Goal: Task Accomplishment & Management: Use online tool/utility

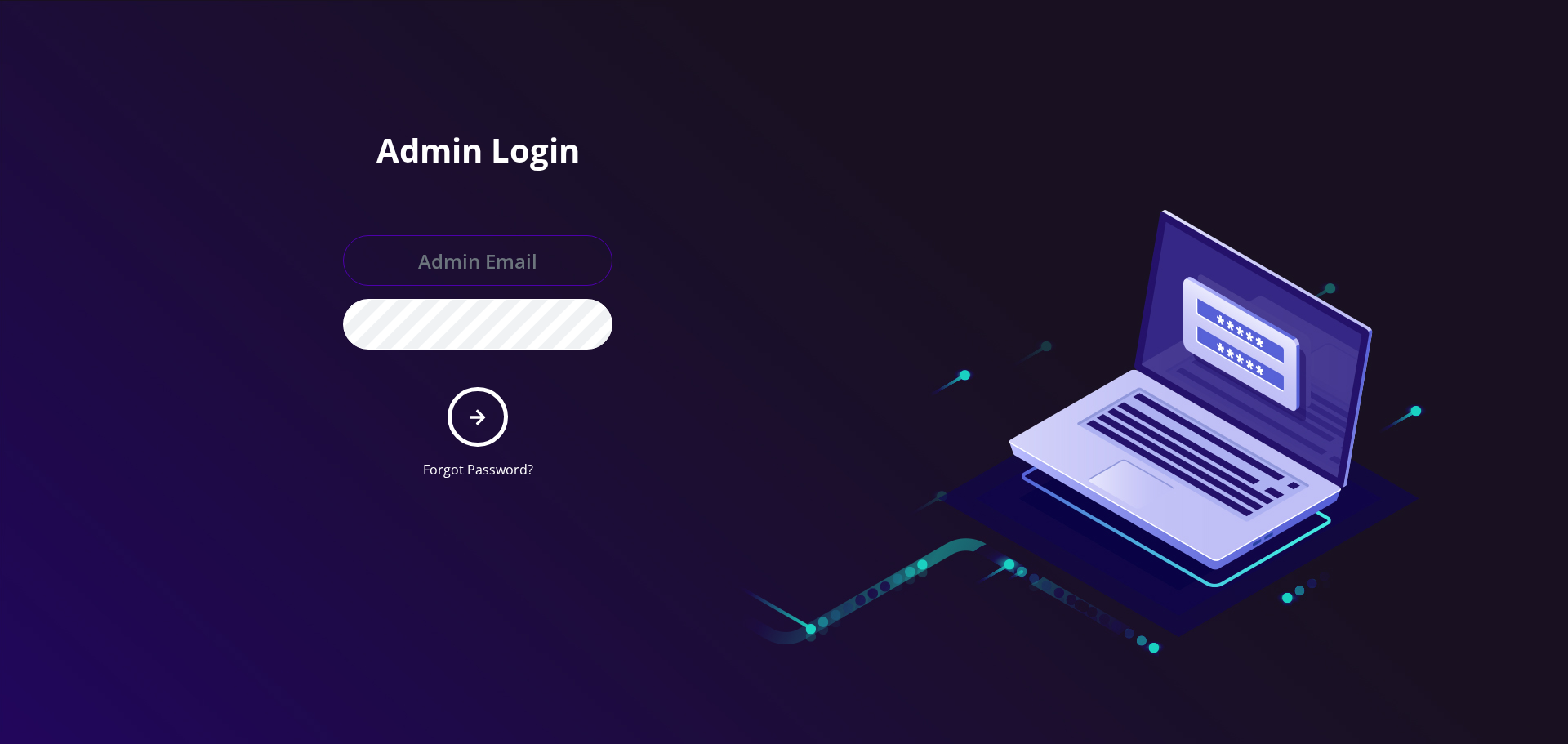
click at [485, 266] on input "text" at bounding box center [477, 261] width 269 height 51
type input "[EMAIL_ADDRESS][DOMAIN_NAME]"
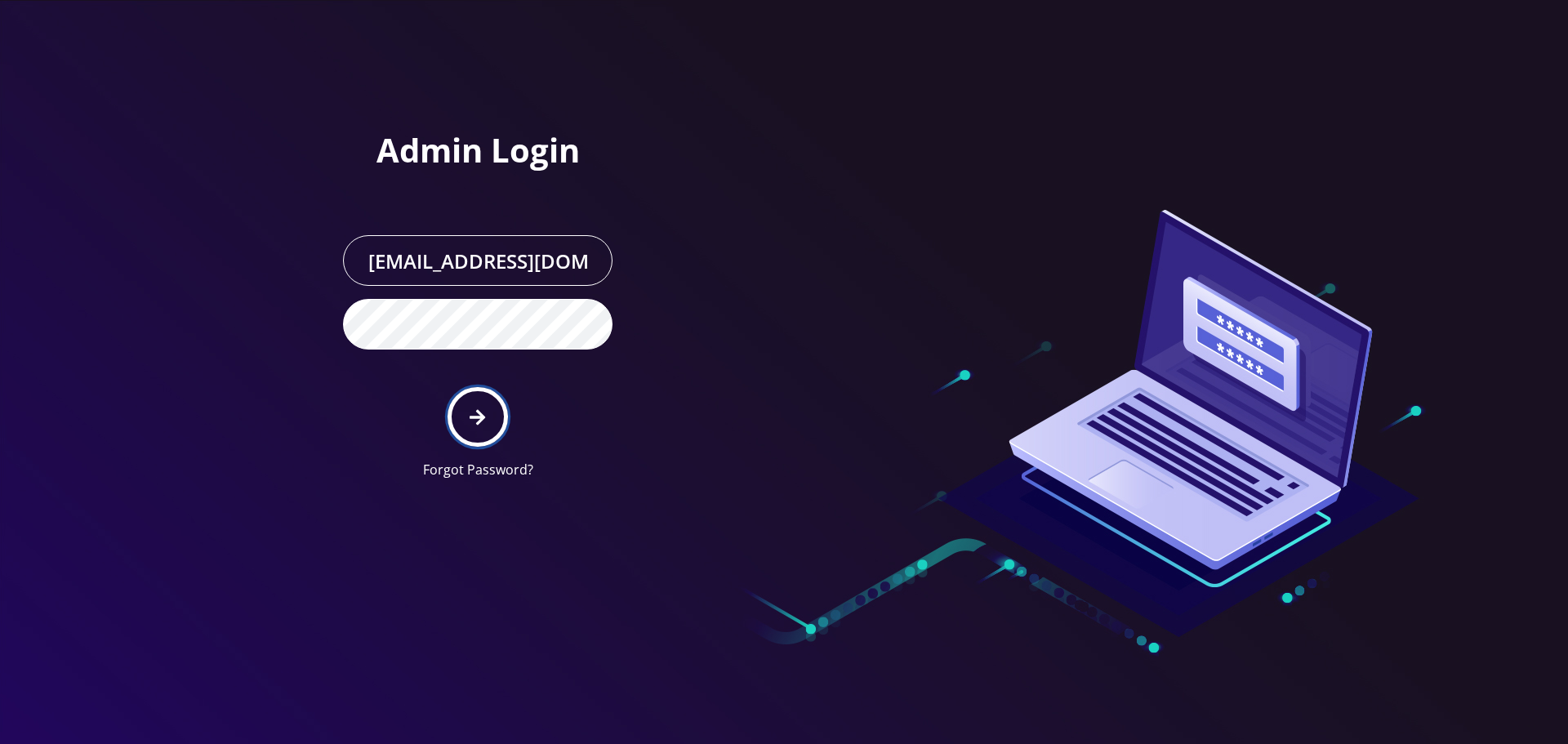
click at [489, 422] on button "submit" at bounding box center [476, 416] width 59 height 59
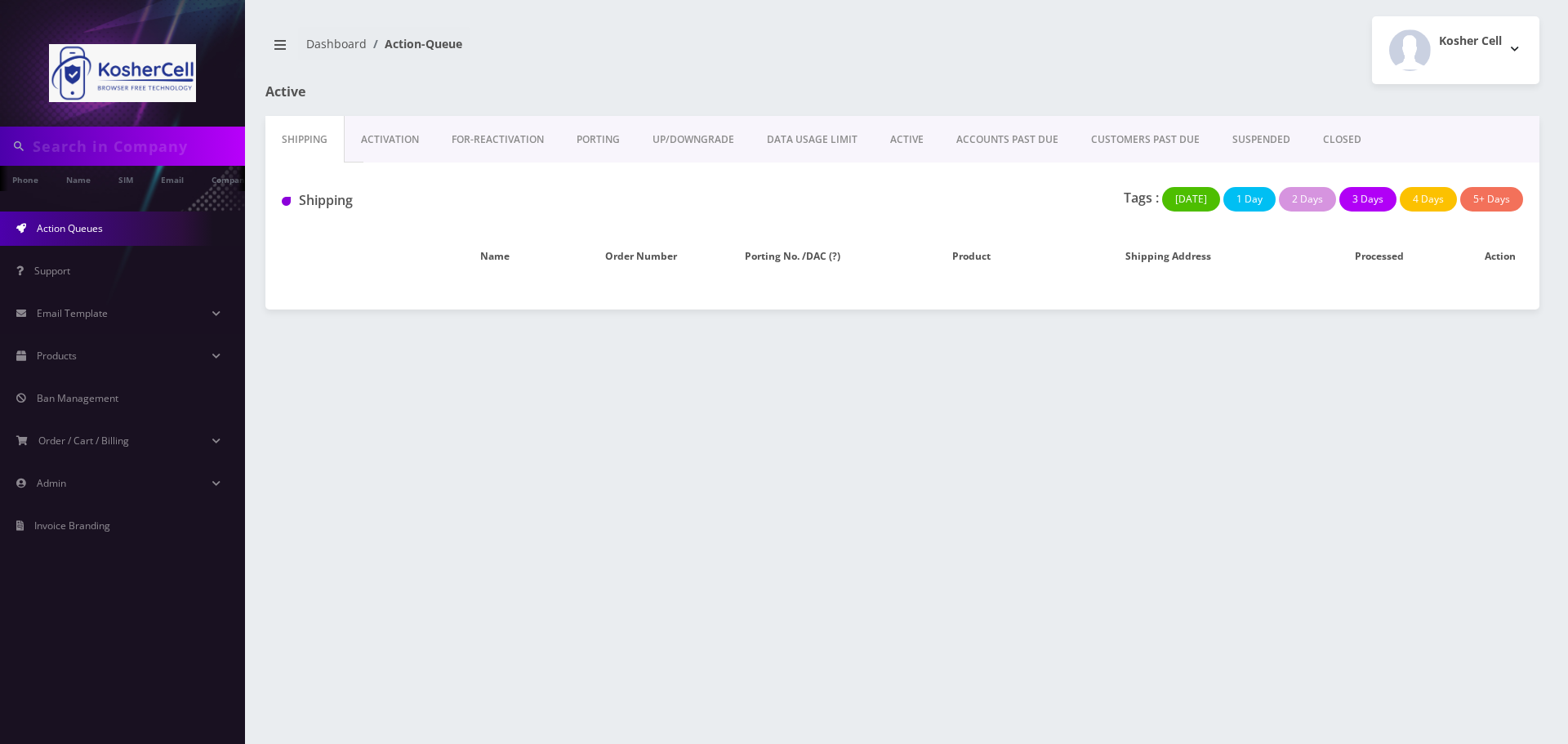
type input "[PERSON_NAME]"
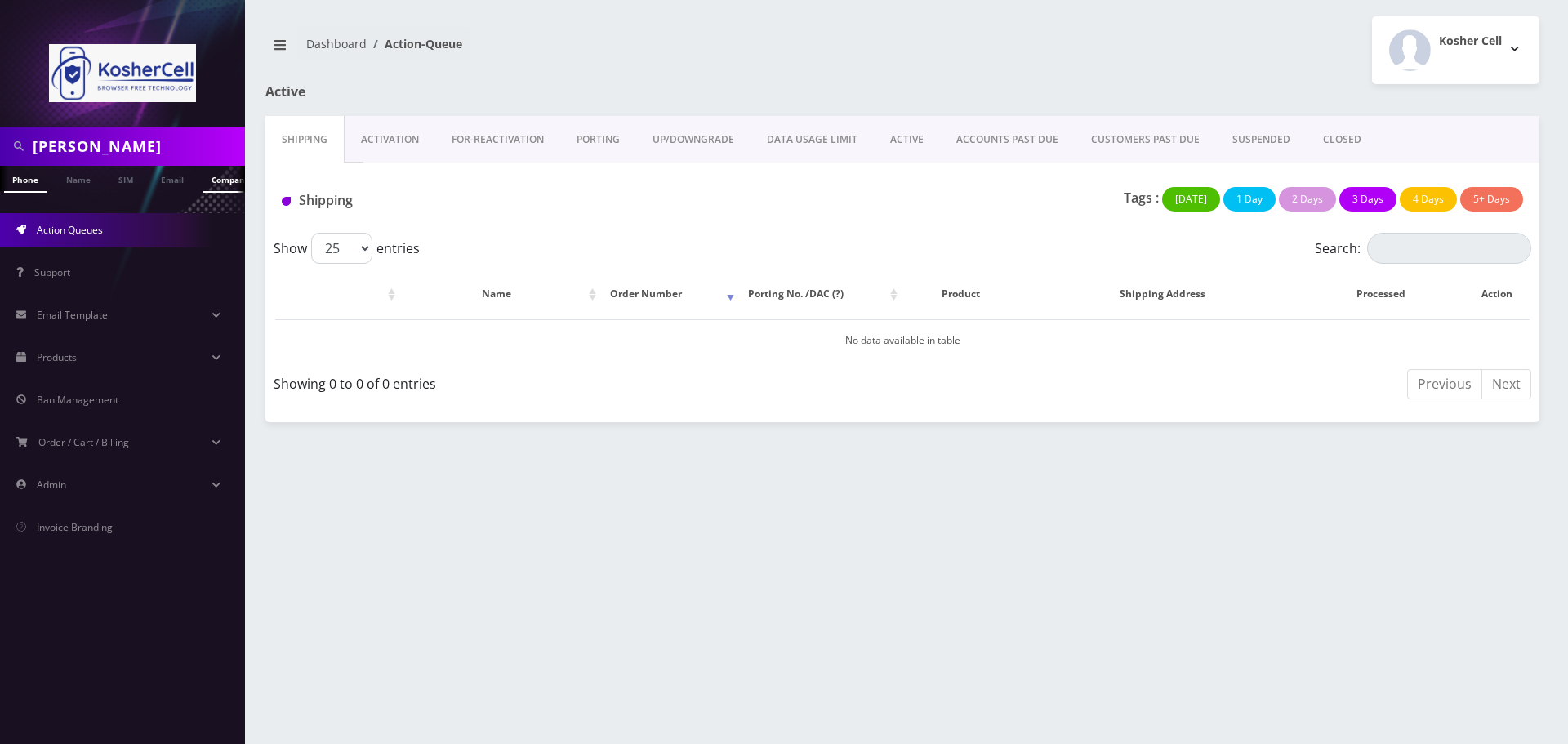
scroll to position [0, 8]
click at [77, 180] on link "Name" at bounding box center [70, 180] width 41 height 27
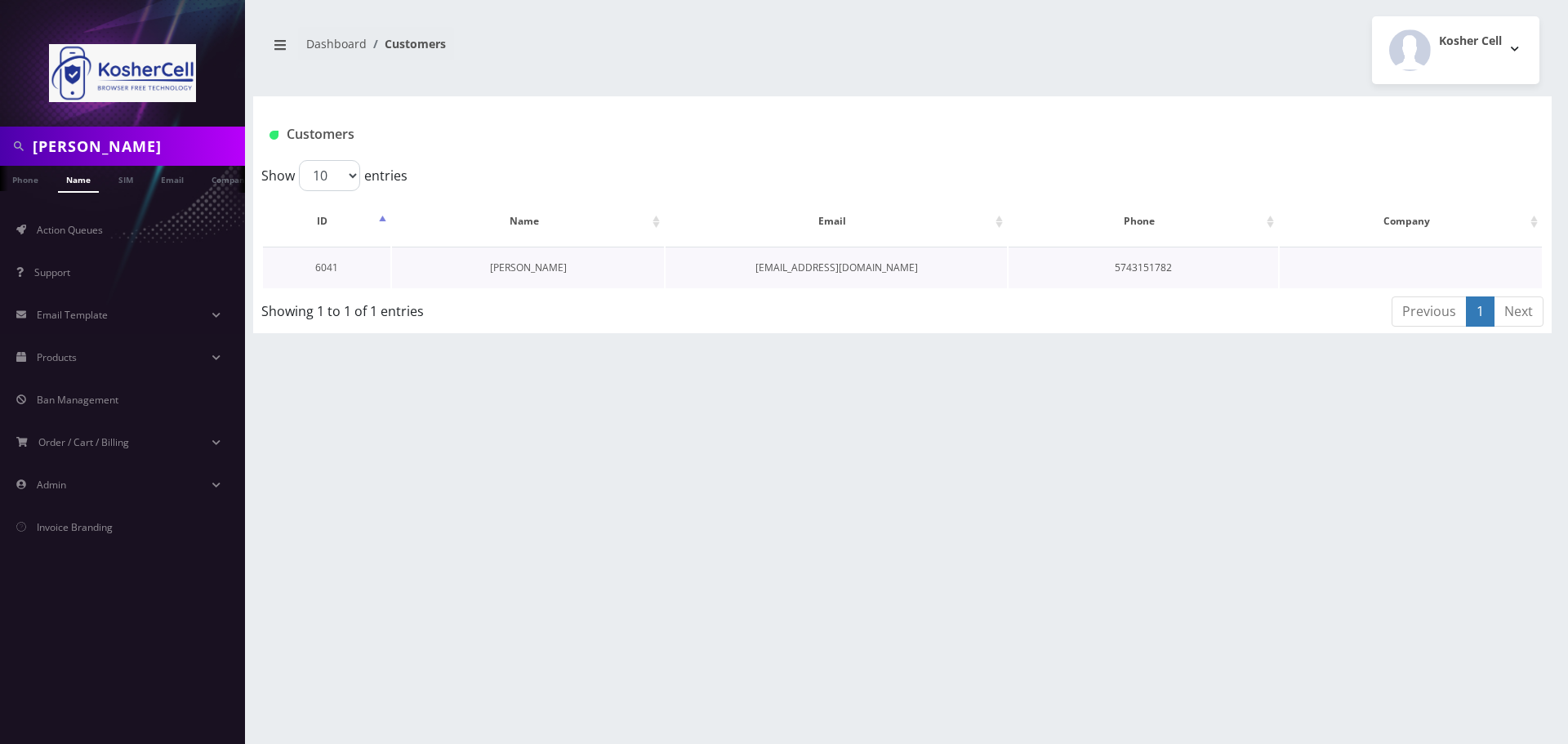
click at [535, 270] on link "[PERSON_NAME]" at bounding box center [528, 267] width 77 height 14
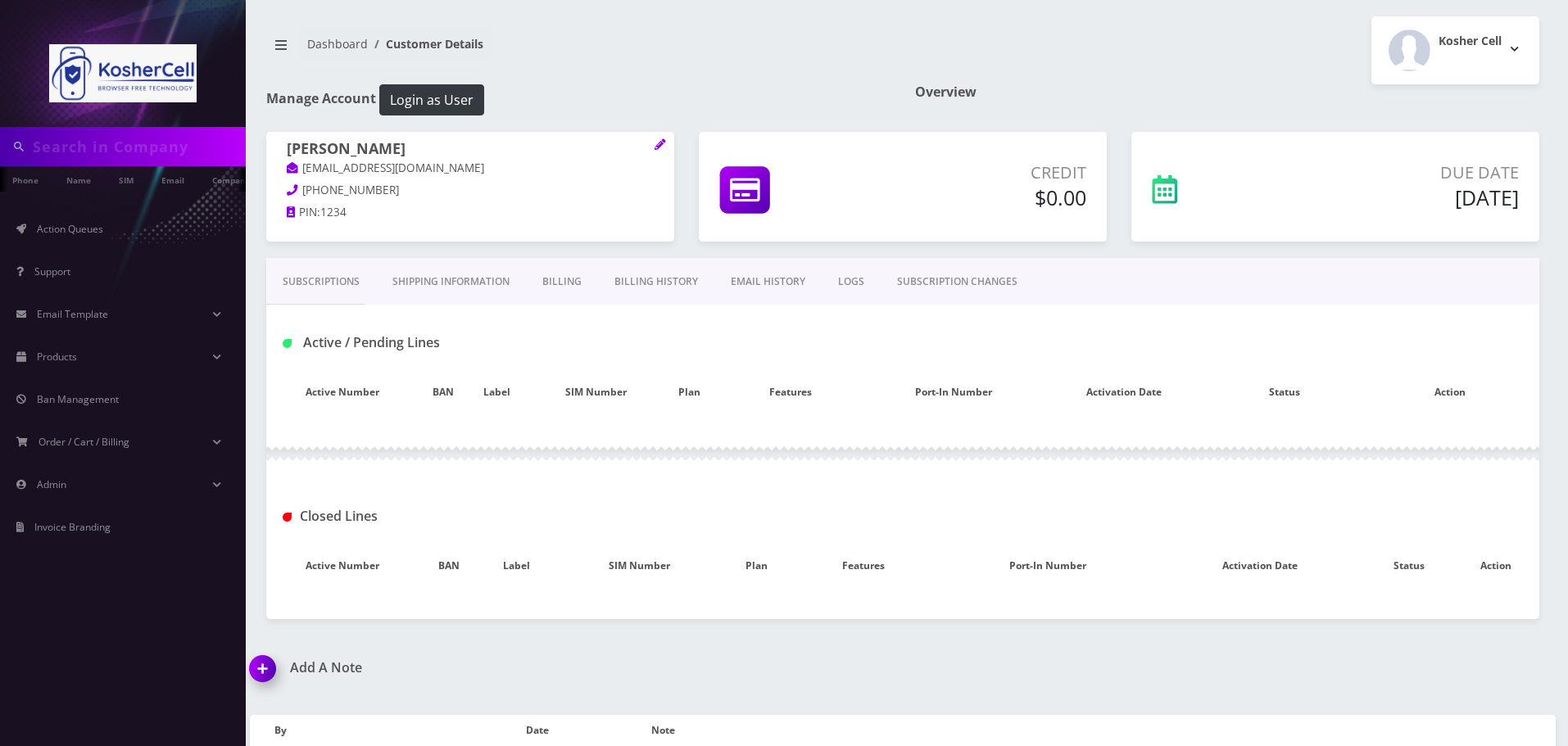
type input "zeiger"
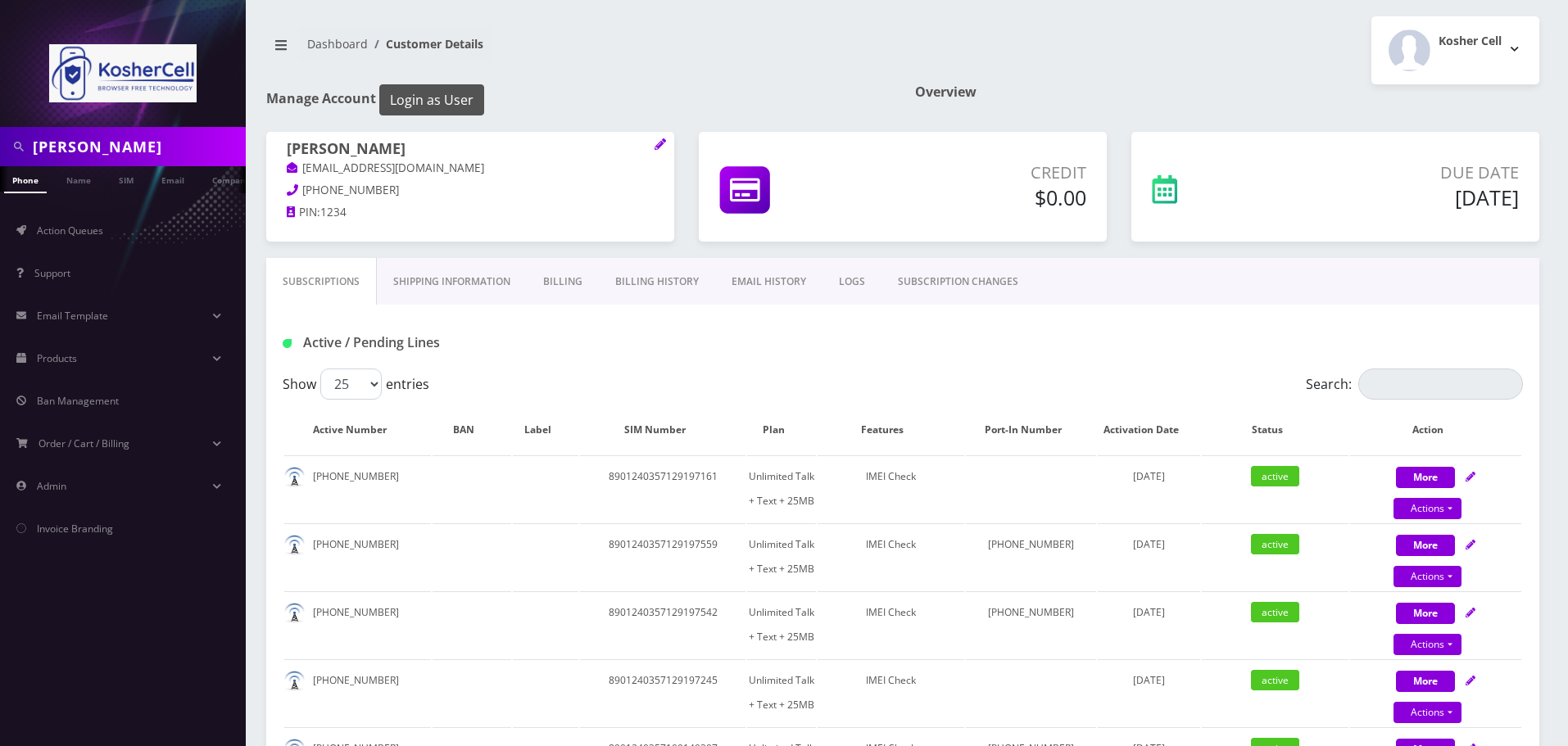
click at [441, 94] on button "Login as User" at bounding box center [432, 100] width 105 height 31
